Goal: Transaction & Acquisition: Book appointment/travel/reservation

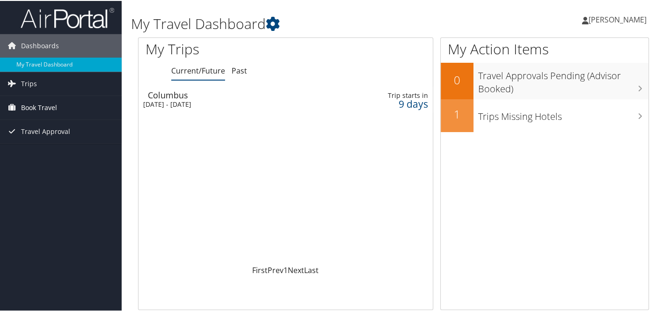
click at [43, 106] on span "Book Travel" at bounding box center [39, 106] width 36 height 23
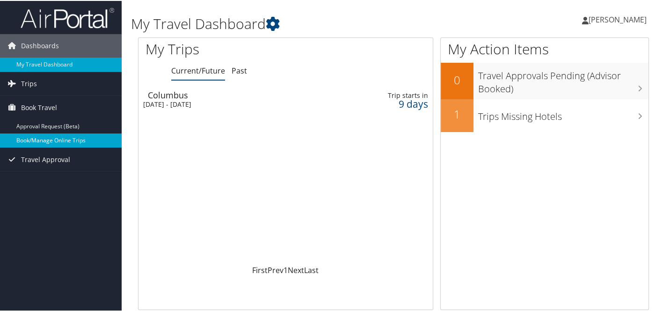
click at [44, 141] on link "Book/Manage Online Trips" at bounding box center [61, 139] width 122 height 14
